Goal: Information Seeking & Learning: Understand process/instructions

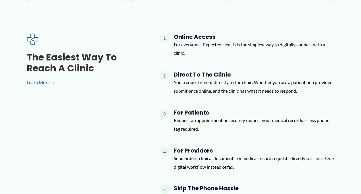
scroll to position [411, 0]
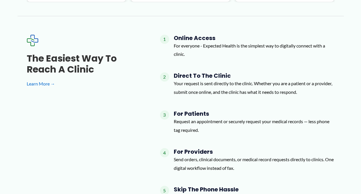
click at [161, 147] on div "1 Online Access For everyone - Expected Health is the simplest way to digitally…" at bounding box center [247, 124] width 175 height 180
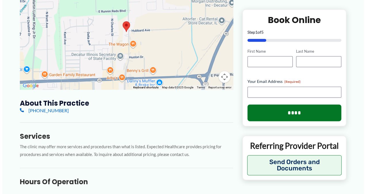
scroll to position [110, 0]
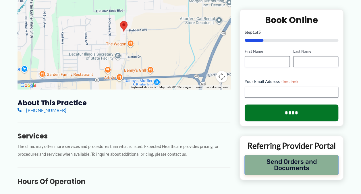
click at [292, 164] on button "Send Orders and Documents" at bounding box center [292, 165] width 95 height 20
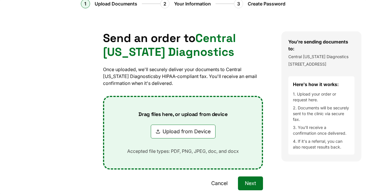
scroll to position [0, 0]
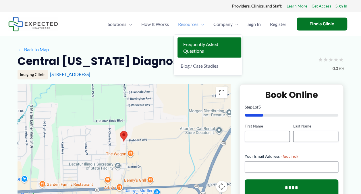
click at [187, 44] on span "Frequently Asked Questions" at bounding box center [200, 47] width 35 height 12
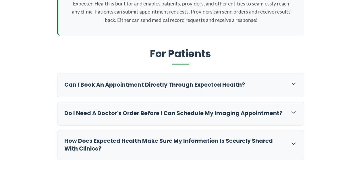
scroll to position [157, 0]
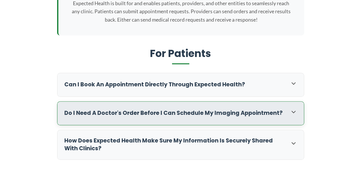
click at [181, 110] on h3 "Do I need a doctor's order before I can schedule my imaging appointment?" at bounding box center [174, 113] width 220 height 8
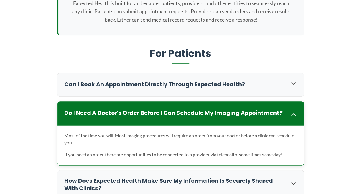
click at [181, 110] on h3 "Do I need a doctor's order before I can schedule my imaging appointment?" at bounding box center [174, 113] width 220 height 8
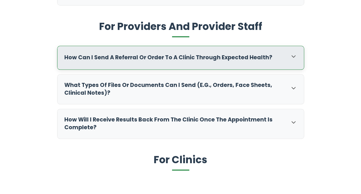
scroll to position [311, 0]
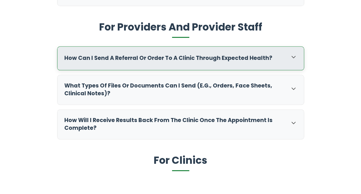
click at [203, 121] on h3 "How will I receive results back from the clinic once the appointment is complet…" at bounding box center [174, 124] width 220 height 16
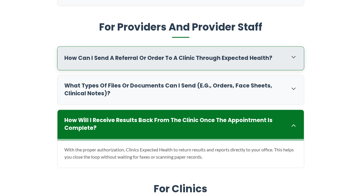
click at [203, 121] on h3 "How will I receive results back from the clinic once the appointment is complet…" at bounding box center [174, 124] width 220 height 16
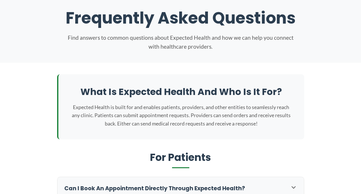
scroll to position [0, 0]
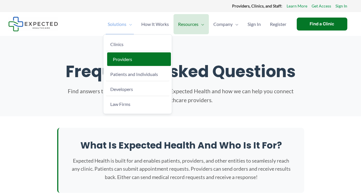
click at [122, 58] on span "Providers" at bounding box center [122, 58] width 19 height 5
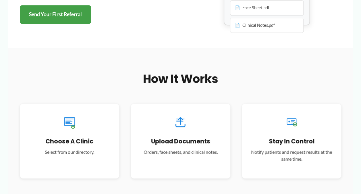
scroll to position [147, 0]
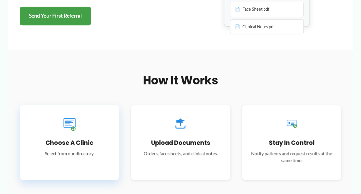
click at [58, 135] on div "Choose a Clinic Select from our directory." at bounding box center [70, 142] width 100 height 75
click at [73, 121] on icon at bounding box center [69, 123] width 15 height 15
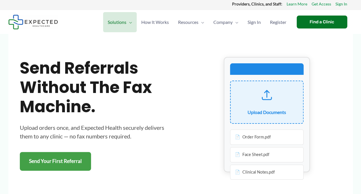
scroll to position [0, 0]
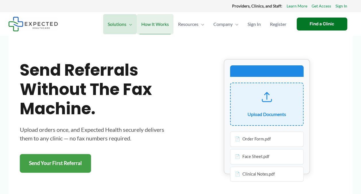
click at [167, 26] on span "How It Works" at bounding box center [155, 24] width 28 height 20
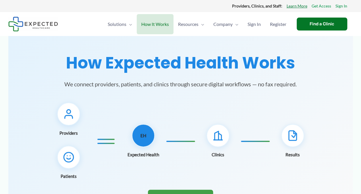
click at [295, 8] on link "Learn More" at bounding box center [297, 5] width 21 height 7
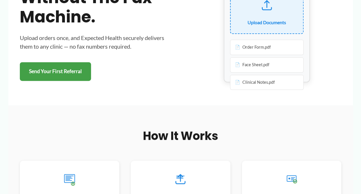
scroll to position [91, 0]
click at [248, 49] on div "Order Form.pdf" at bounding box center [267, 47] width 74 height 15
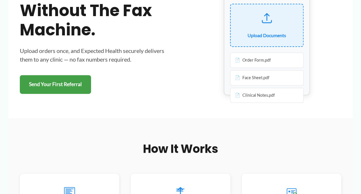
scroll to position [78, 0]
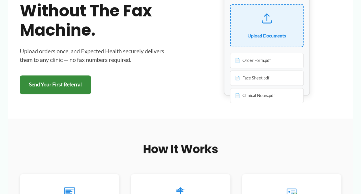
click at [44, 87] on link "Send Your First Referral" at bounding box center [55, 84] width 71 height 19
